Goal: Task Accomplishment & Management: Use online tool/utility

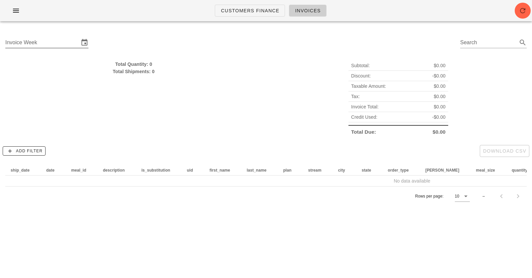
click at [28, 42] on div "Invoice Week" at bounding box center [42, 42] width 74 height 11
click at [414, 21] on div "Customers Finance Invoices" at bounding box center [266, 10] width 532 height 21
click at [13, 14] on icon "button" at bounding box center [16, 11] width 8 height 8
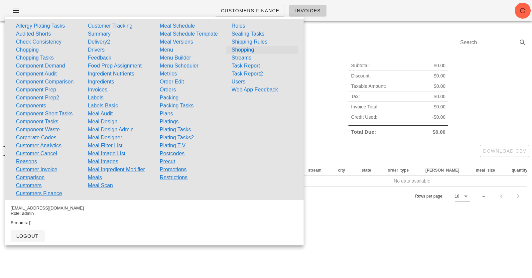
click at [238, 49] on link "Shopping" at bounding box center [243, 50] width 23 height 8
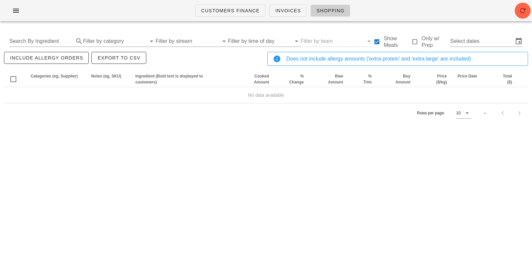
click at [408, 15] on div "Customers Finance Invoices Shopping" at bounding box center [266, 10] width 532 height 21
click at [46, 38] on input "Search By Ingredient" at bounding box center [40, 41] width 63 height 11
click at [479, 45] on input "Select dates" at bounding box center [481, 41] width 63 height 11
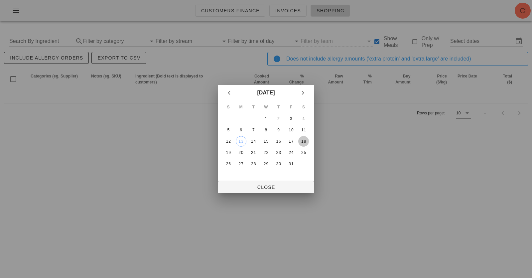
click at [304, 141] on div "18" at bounding box center [303, 141] width 11 height 5
click at [275, 141] on div "16" at bounding box center [278, 141] width 11 height 5
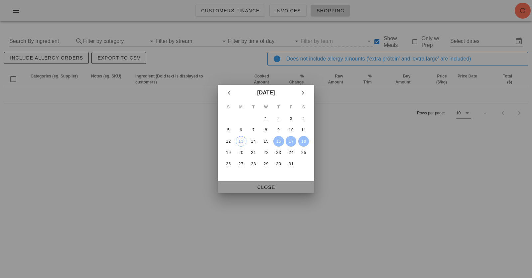
click at [273, 188] on span "Close" at bounding box center [266, 187] width 86 height 5
type input "[DATE] - [DATE]"
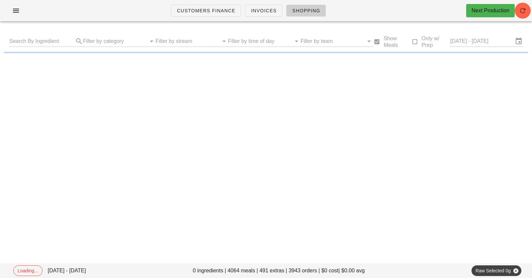
click at [374, 19] on div "Customers Finance Invoices Shopping Next Production" at bounding box center [266, 10] width 532 height 21
click at [120, 13] on div "Customers Finance Invoices Shopping Next Production" at bounding box center [266, 10] width 532 height 21
